Goal: Task Accomplishment & Management: Use online tool/utility

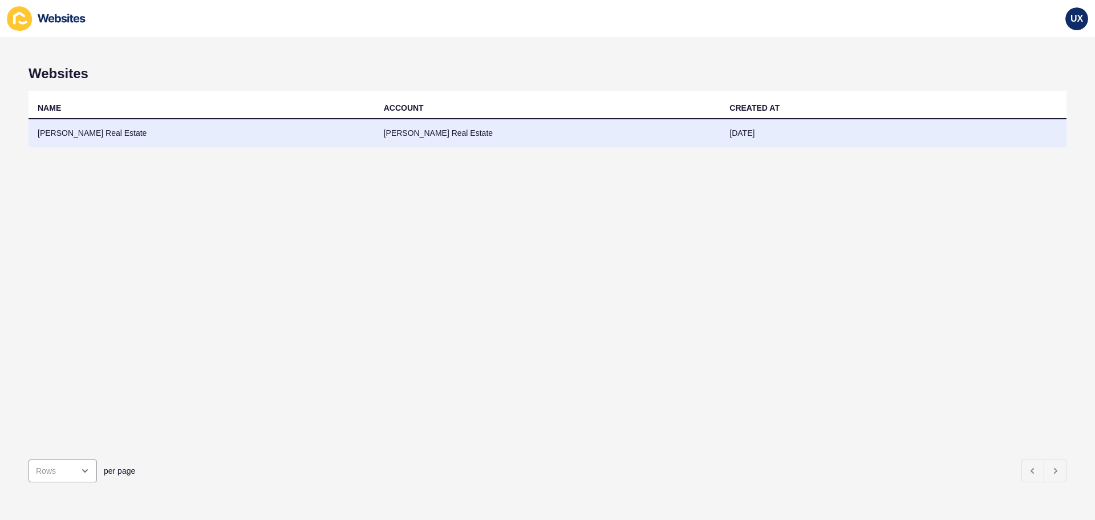
click at [461, 136] on td "[PERSON_NAME] Real Estate" at bounding box center [548, 133] width 346 height 28
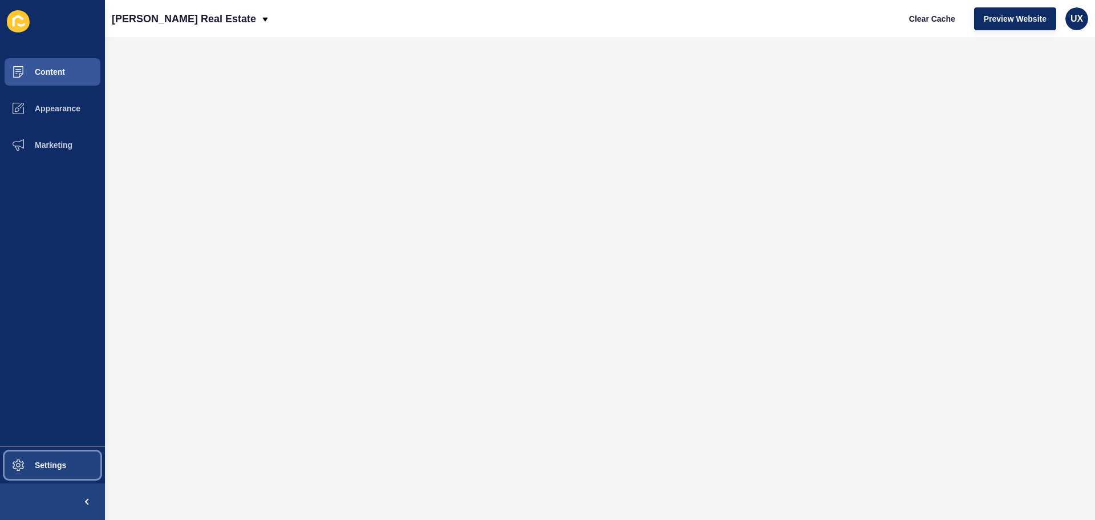
click at [42, 468] on span "Settings" at bounding box center [32, 464] width 68 height 9
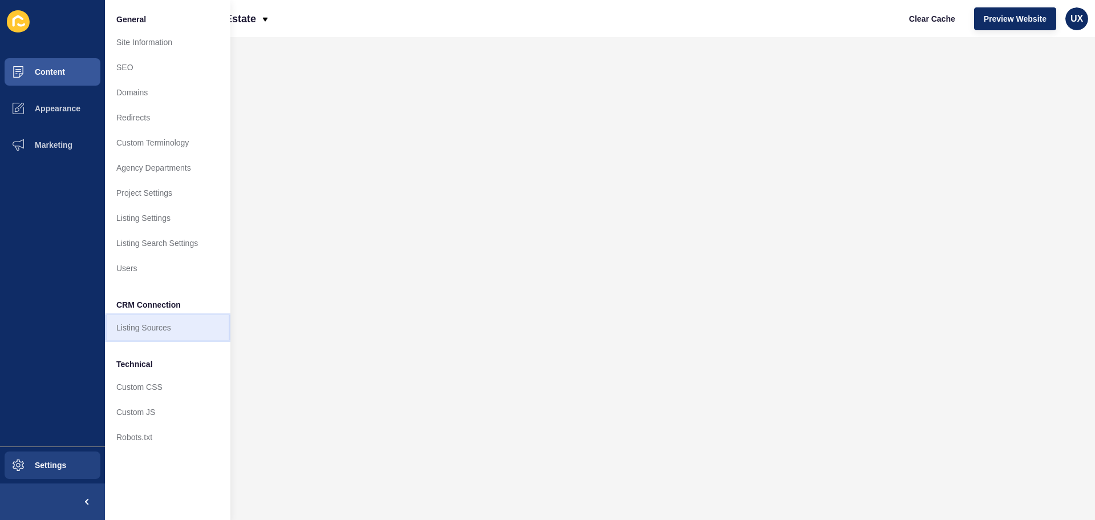
click at [145, 333] on link "Listing Sources" at bounding box center [168, 327] width 126 height 25
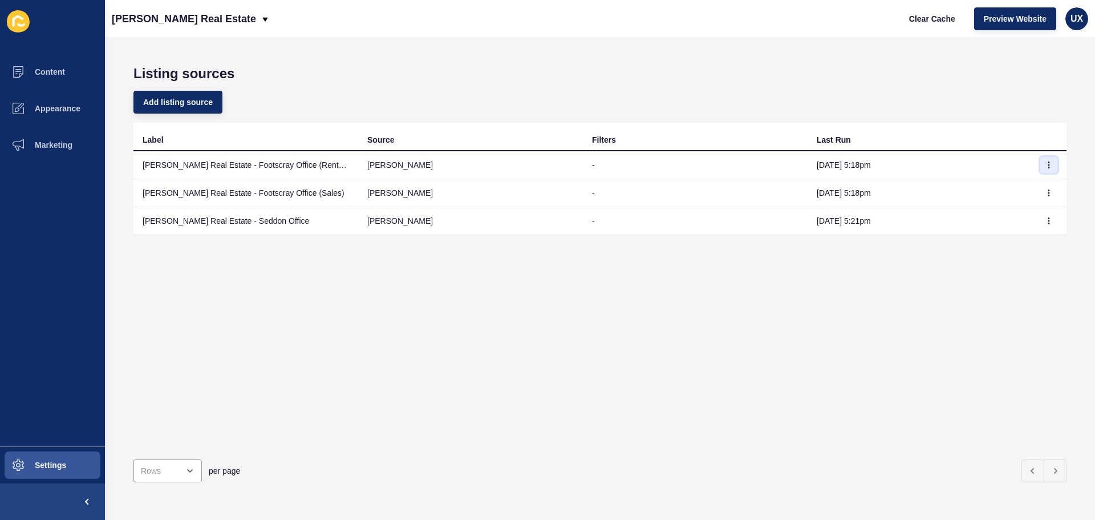
click at [1046, 162] on icon "button" at bounding box center [1049, 164] width 7 height 7
click at [1027, 187] on link "Sync now" at bounding box center [1009, 187] width 80 height 25
click at [1046, 193] on icon "button" at bounding box center [1049, 192] width 7 height 7
click at [1006, 213] on link "Sync now" at bounding box center [1009, 215] width 80 height 25
